Goal: Communication & Community: Answer question/provide support

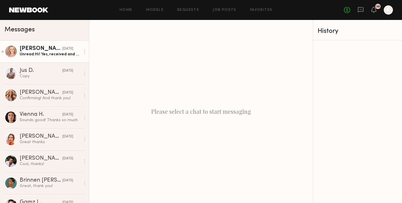
click at [51, 57] on link "[PERSON_NAME] [DATE] Unread: Hi! Yes, received and confirmed. Yes, that sounds …" at bounding box center [44, 51] width 89 height 22
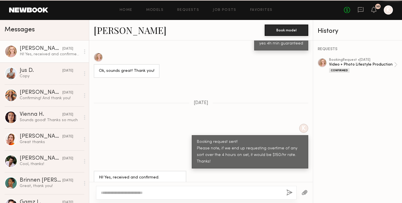
scroll to position [590, 0]
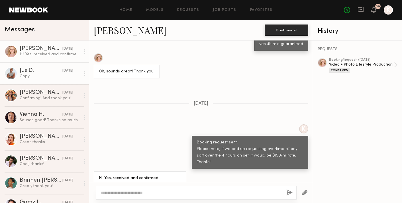
click at [29, 72] on div "Jus D." at bounding box center [41, 71] width 43 height 6
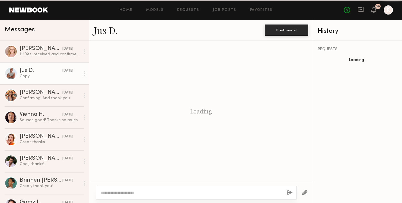
scroll to position [273, 0]
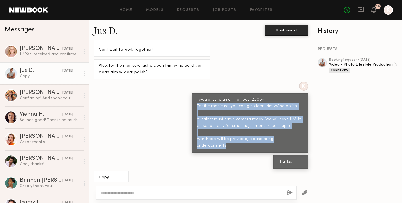
drag, startPoint x: 197, startPoint y: 106, endPoint x: 305, endPoint y: 140, distance: 112.4
click at [305, 140] on div "I would just plan until at least 2:30pm. For the manicure, you can get clean tr…" at bounding box center [250, 123] width 117 height 60
copy div "For the manicure, you can get clean trim w/ no polish. All talent must arrive c…"
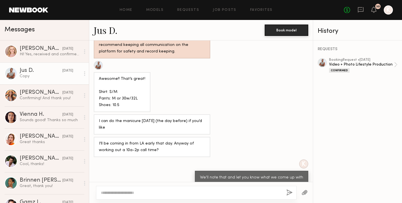
scroll to position [846, 0]
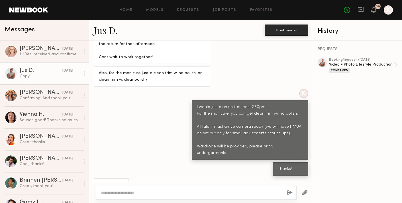
click at [163, 122] on div "K I would just plan until at least 2:30pm. For the manicure, you can get clean …" at bounding box center [201, 124] width 224 height 71
click at [149, 195] on textarea at bounding box center [191, 193] width 181 height 6
type textarea "**********"
click at [288, 192] on button "button" at bounding box center [290, 192] width 6 height 7
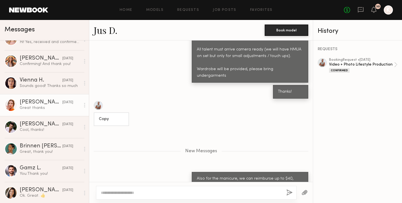
scroll to position [53, 0]
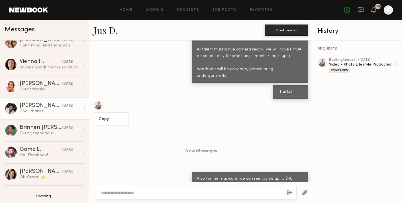
click at [31, 107] on div "[PERSON_NAME]" at bounding box center [41, 106] width 43 height 6
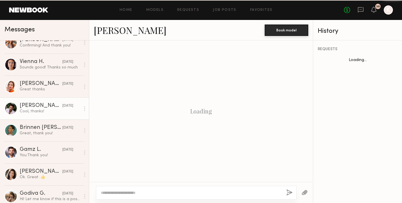
scroll to position [458, 0]
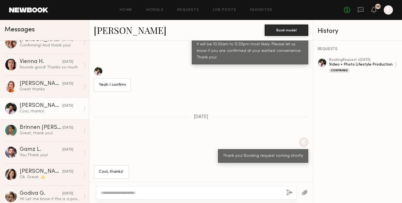
click at [128, 195] on textarea at bounding box center [191, 193] width 181 height 6
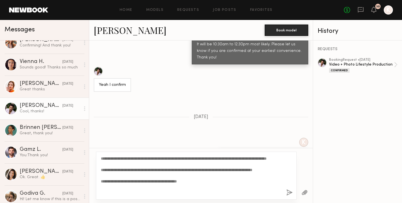
type textarea "**********"
click at [291, 193] on button "button" at bounding box center [290, 192] width 6 height 7
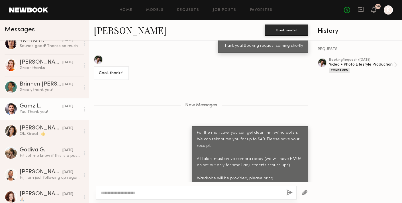
scroll to position [131, 0]
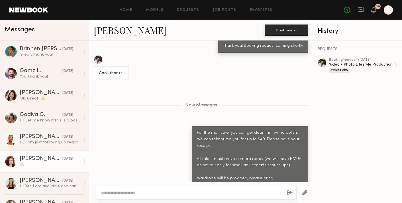
click at [44, 151] on link "[PERSON_NAME] [DATE] 🙏🏼" at bounding box center [44, 162] width 89 height 22
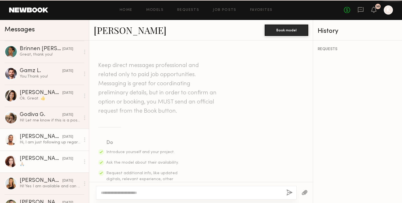
scroll to position [560, 0]
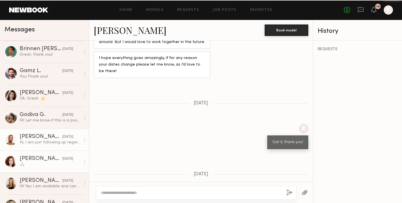
click at [41, 137] on div "[PERSON_NAME]" at bounding box center [41, 137] width 43 height 6
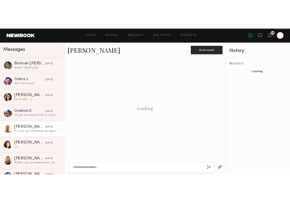
scroll to position [571, 0]
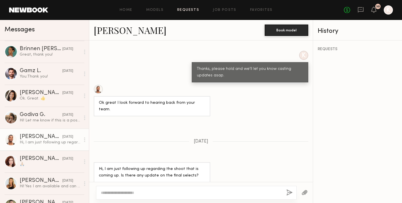
click at [196, 11] on link "Requests" at bounding box center [188, 10] width 22 height 4
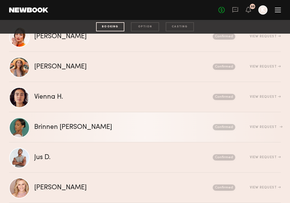
scroll to position [50, 0]
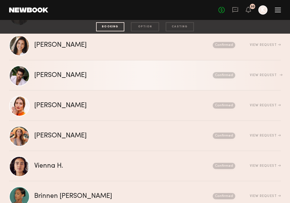
click at [131, 82] on link "[PERSON_NAME] Send request Model response Review hours worked Pay model Confirm…" at bounding box center [145, 75] width 272 height 30
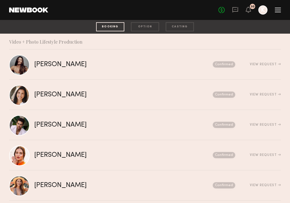
click at [29, 10] on link at bounding box center [28, 9] width 39 height 5
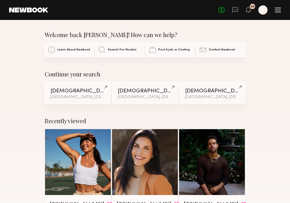
click at [238, 9] on div "No fees up to $5,000 30 K" at bounding box center [249, 9] width 62 height 9
click at [235, 9] on icon at bounding box center [235, 9] width 2 height 1
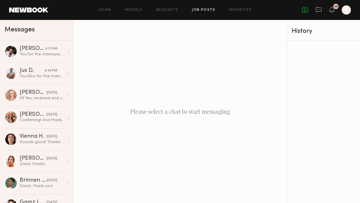
click at [199, 10] on link "Job Posts" at bounding box center [204, 10] width 24 height 4
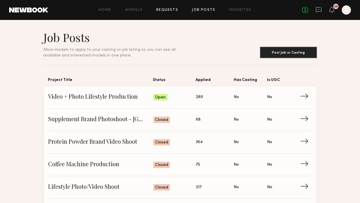
click at [176, 9] on link "Requests" at bounding box center [167, 10] width 22 height 4
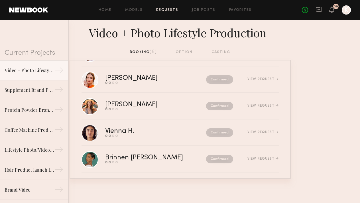
scroll to position [140, 0]
